Goal: Task Accomplishment & Management: Use online tool/utility

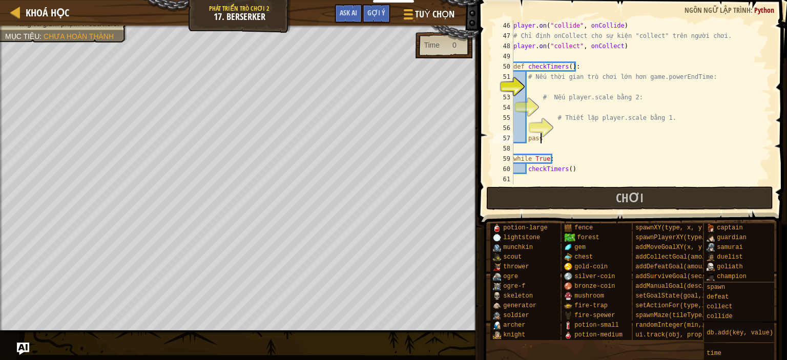
scroll to position [482, 0]
click at [546, 90] on div "player . on ( "collide" , onCollide ) # Chỉ định onCollect cho sự kiện "collect…" at bounding box center [637, 112] width 253 height 184
click at [566, 90] on div "player . on ( "collide" , onCollide ) # Chỉ định onCollect cho sự kiện "collect…" at bounding box center [637, 112] width 253 height 184
type textarea "i"
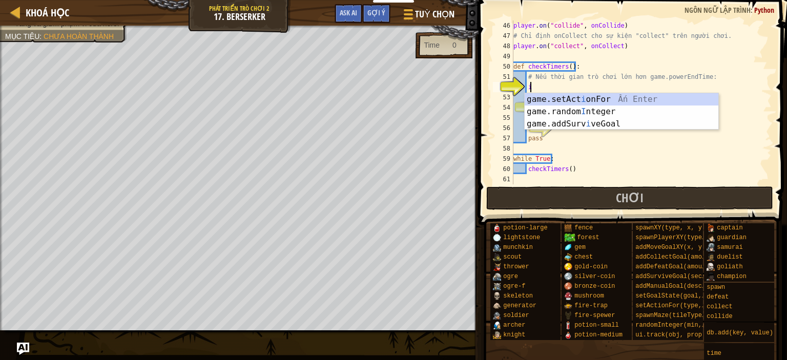
scroll to position [5, 1]
type textarea "ì"
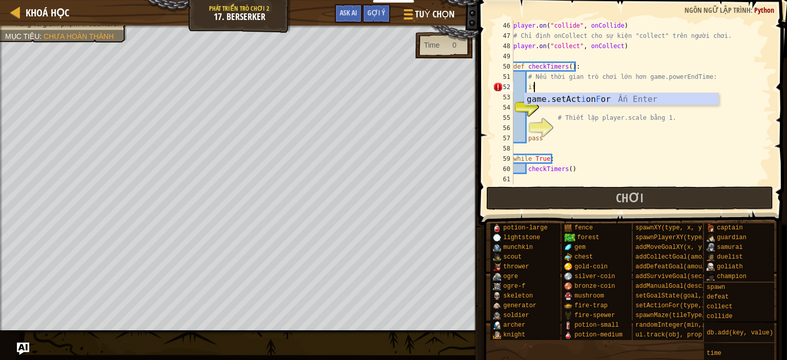
type textarea "i"
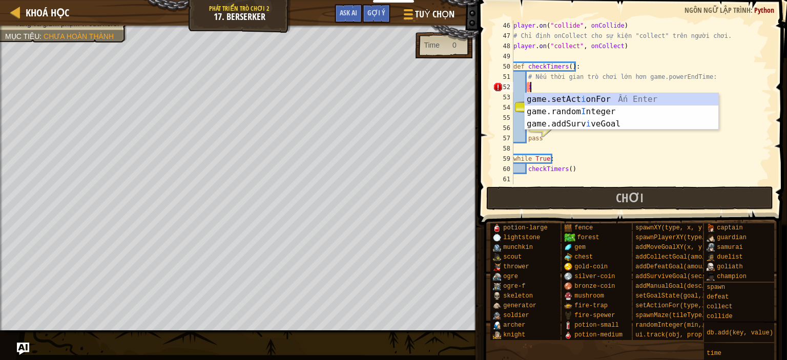
scroll to position [5, 0]
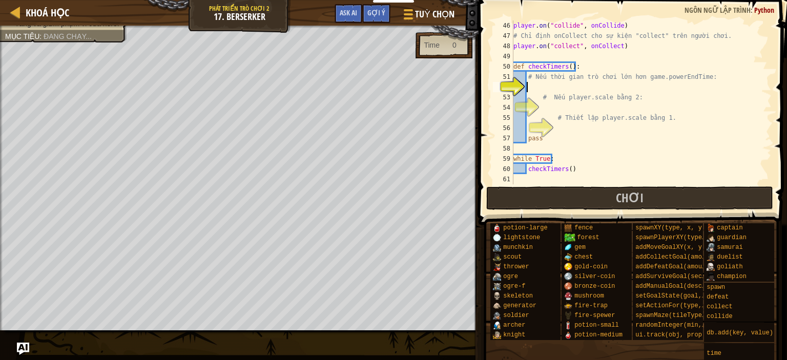
type textarea "i"
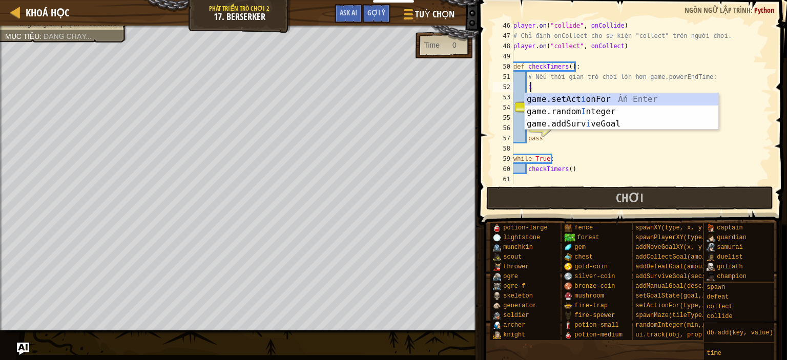
scroll to position [5, 1]
type textarea "ì"
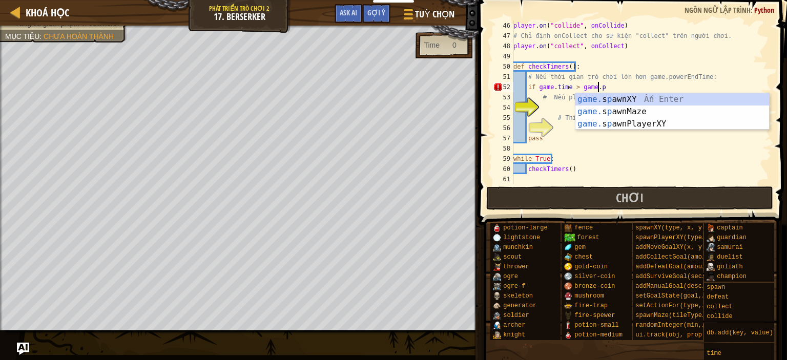
scroll to position [5, 6]
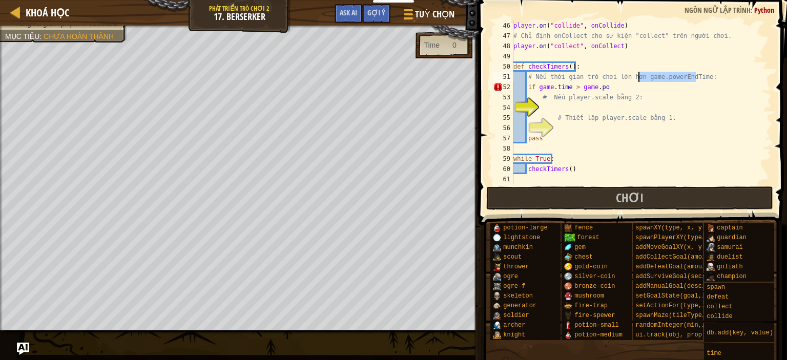
drag, startPoint x: 695, startPoint y: 78, endPoint x: 640, endPoint y: 78, distance: 54.8
click at [640, 78] on div "player . on ( "collide" , onCollide ) # Chỉ định onCollect cho sự kiện "collect…" at bounding box center [637, 112] width 253 height 184
click at [616, 86] on div "player . on ( "collide" , onCollide ) # Chỉ định onCollect cho sự kiện "collect…" at bounding box center [637, 112] width 253 height 184
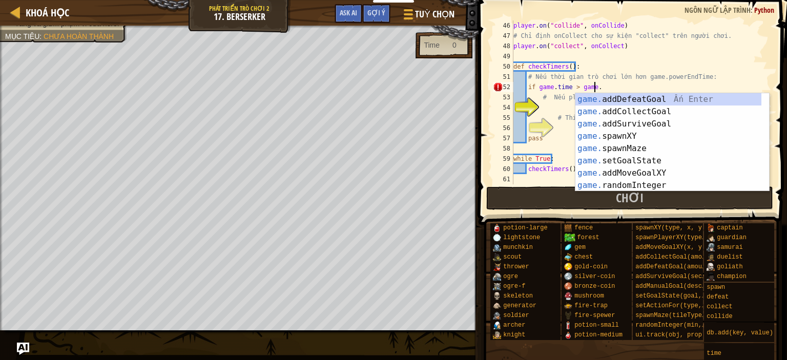
paste textarea "game.powerEndTime"
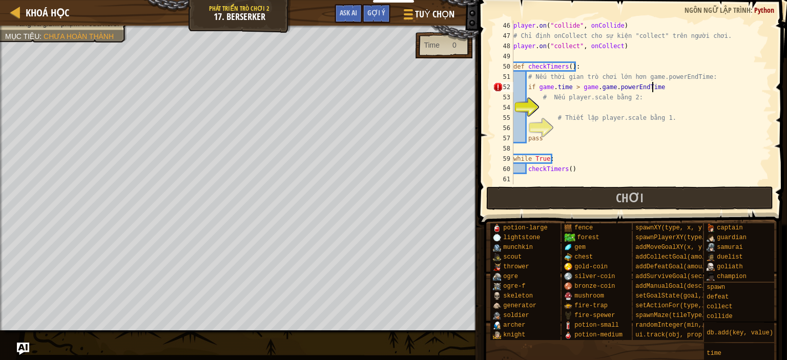
type textarea "if game.time > game.game.powerEndTime:"
click at [563, 104] on div "player . on ( "collide" , onCollide ) # Chỉ định onCollect cho sự kiện "collect…" at bounding box center [637, 112] width 253 height 184
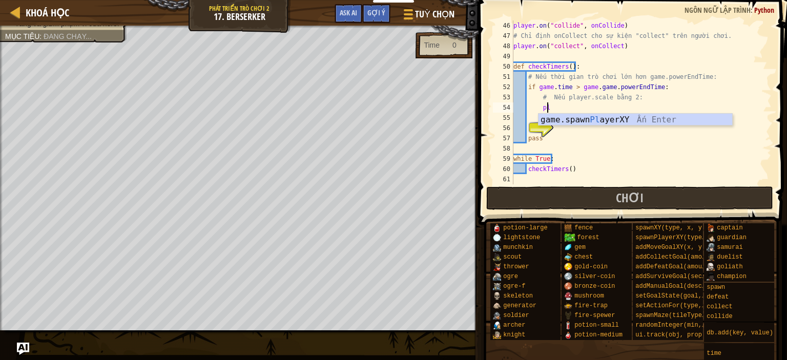
scroll to position [5, 2]
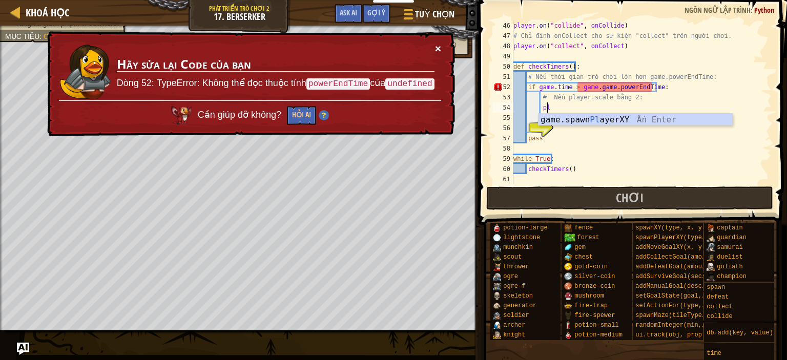
click at [439, 51] on button "×" at bounding box center [438, 48] width 6 height 11
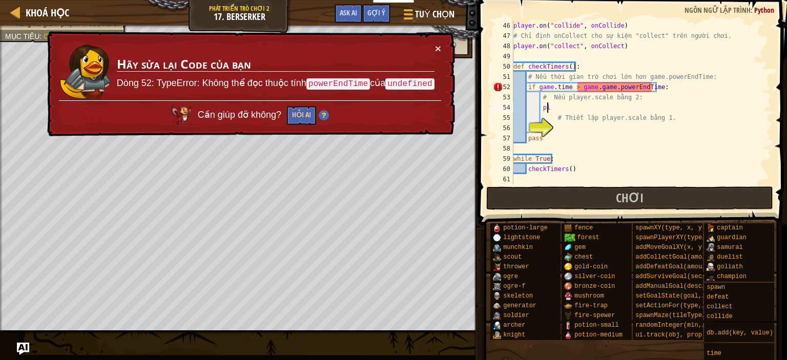
click at [551, 109] on div "player . on ( "collide" , onCollide ) # Chỉ định onCollect cho sự kiện "collect…" at bounding box center [637, 112] width 253 height 184
click at [595, 84] on div "player . on ( "collide" , onCollide ) # Chỉ định onCollect cho sự kiện "collect…" at bounding box center [637, 112] width 253 height 184
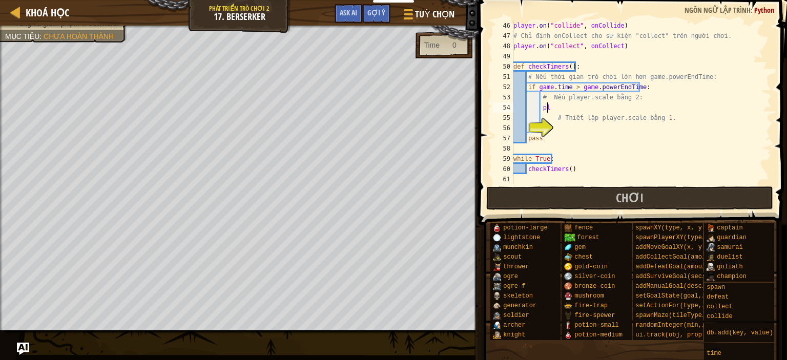
click at [570, 112] on div "player . on ( "collide" , onCollide ) # Chỉ định onCollect cho sự kiện "collect…" at bounding box center [637, 112] width 253 height 184
click at [590, 108] on div "player . on ( "collide" , onCollide ) # Chỉ định onCollect cho sự kiện "collect…" at bounding box center [637, 112] width 253 height 184
click at [590, 108] on div "player . on ( "collide" , onCollide ) # Chỉ định onCollect cho sự kiện "collect…" at bounding box center [637, 102] width 253 height 164
click at [586, 108] on div "player . on ( "collide" , onCollide ) # Chỉ định onCollect cho sự kiện "collect…" at bounding box center [637, 112] width 253 height 184
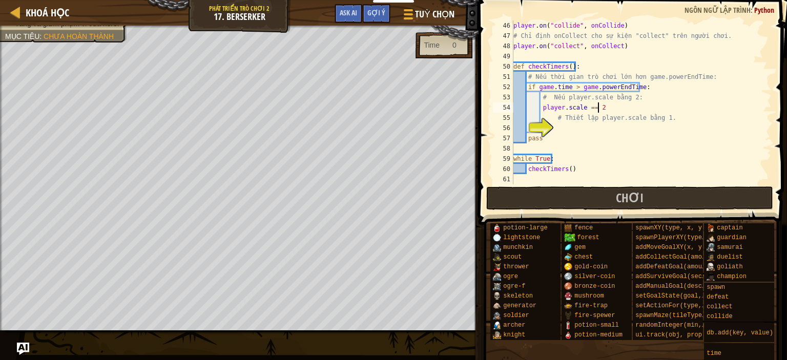
click at [617, 107] on div "player . on ( "collide" , onCollide ) # Chỉ định onCollect cho sự kiện "collect…" at bounding box center [637, 112] width 253 height 184
click at [541, 112] on div "player . on ( "collide" , onCollide ) # Chỉ định onCollect cho sự kiện "collect…" at bounding box center [637, 112] width 253 height 184
click at [623, 111] on div "player . on ( "collide" , onCollide ) # Chỉ định onCollect cho sự kiện "collect…" at bounding box center [637, 112] width 253 height 184
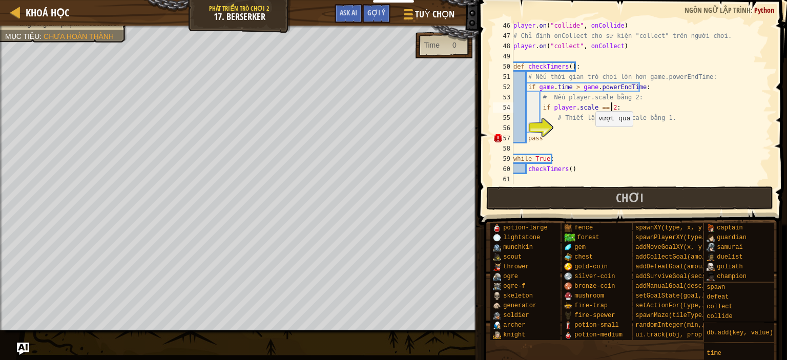
click at [590, 137] on div "player . on ( "collide" , onCollide ) # Chỉ định onCollect cho sự kiện "collect…" at bounding box center [637, 112] width 253 height 184
click at [570, 120] on div "player . on ( "collide" , onCollide ) # Chỉ định onCollect cho sự kiện "collect…" at bounding box center [637, 112] width 253 height 184
type textarea "# Thiết lập player.scale bằng 1."
click at [569, 128] on div "player . on ( "collide" , onCollide ) # Chỉ định onCollect cho sự kiện "collect…" at bounding box center [637, 112] width 253 height 184
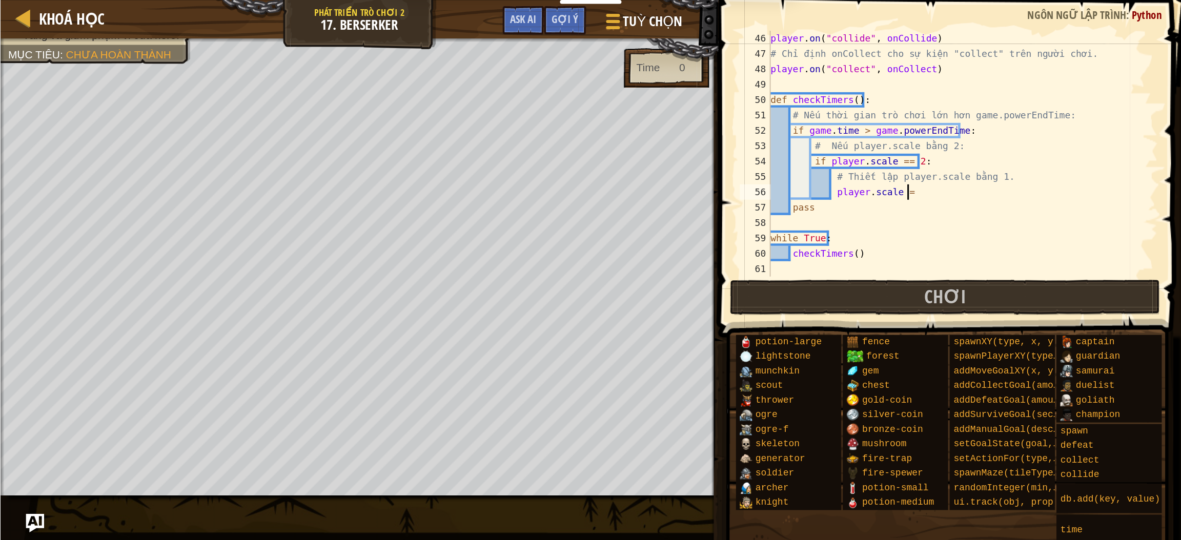
scroll to position [5, 7]
type textarea "player.scale = 1"
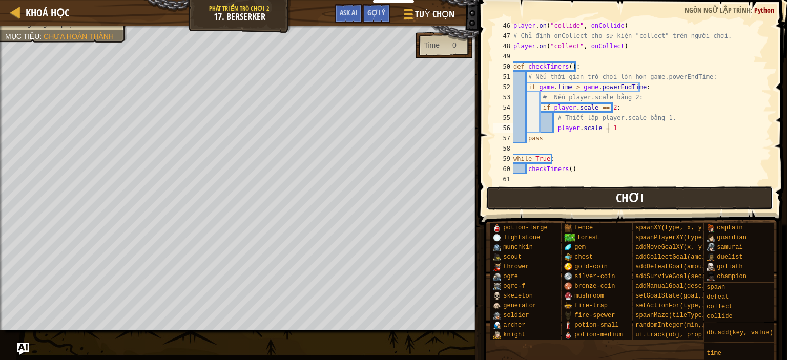
click at [678, 197] on button "Chơi" at bounding box center [629, 199] width 287 height 24
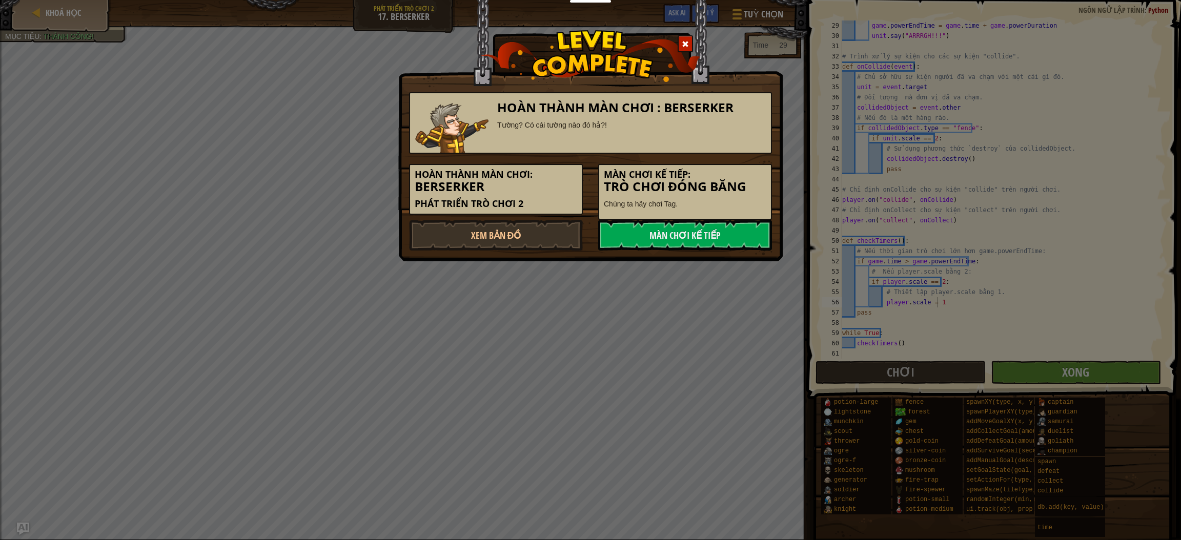
scroll to position [297, 0]
